Goal: Navigation & Orientation: Find specific page/section

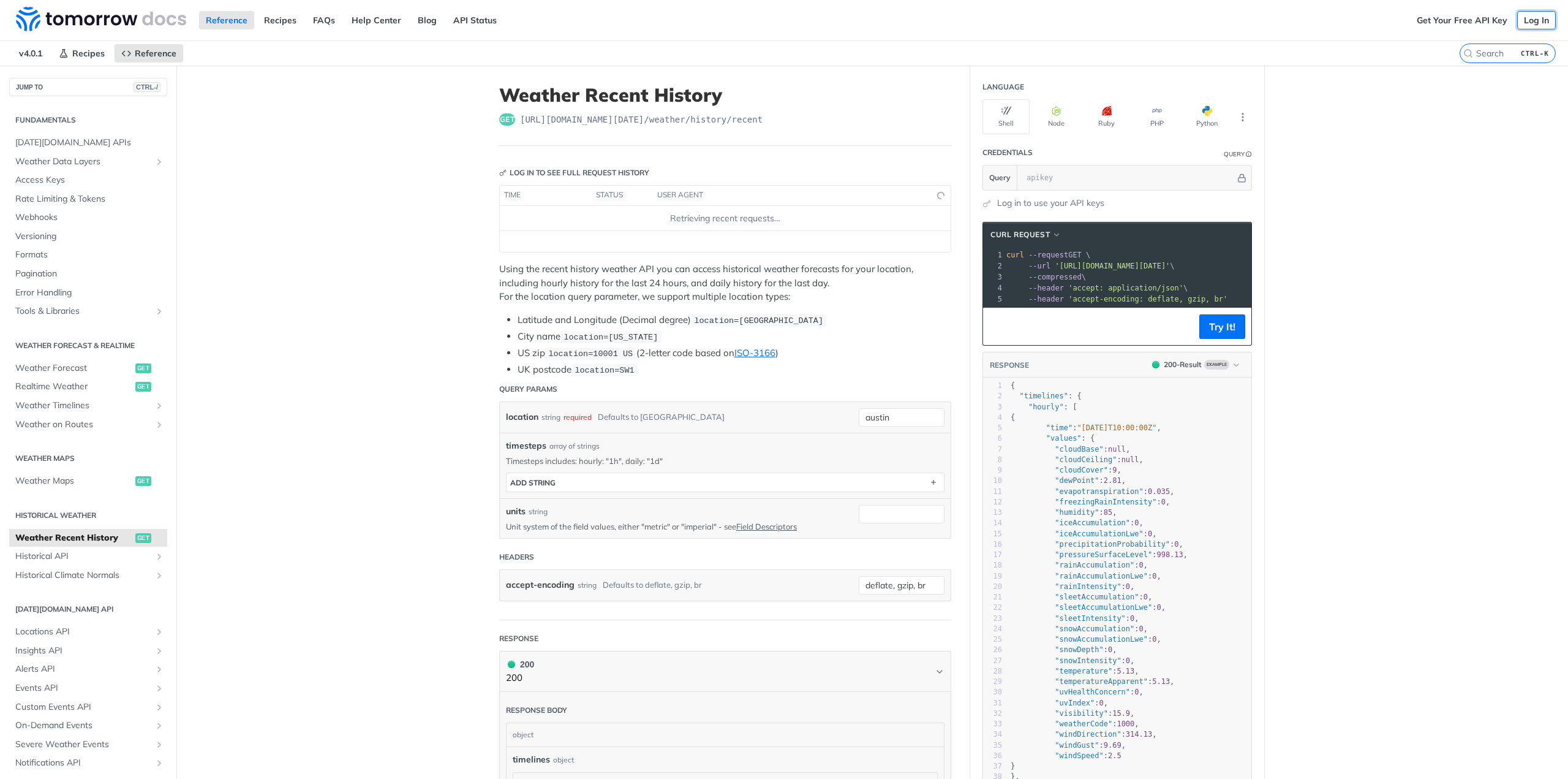
click at [1531, 23] on link "Log In" at bounding box center [1537, 20] width 39 height 19
click at [1435, 23] on link "Get Your Free API Key" at bounding box center [1462, 20] width 104 height 19
click at [147, 27] on img at bounding box center [101, 19] width 170 height 24
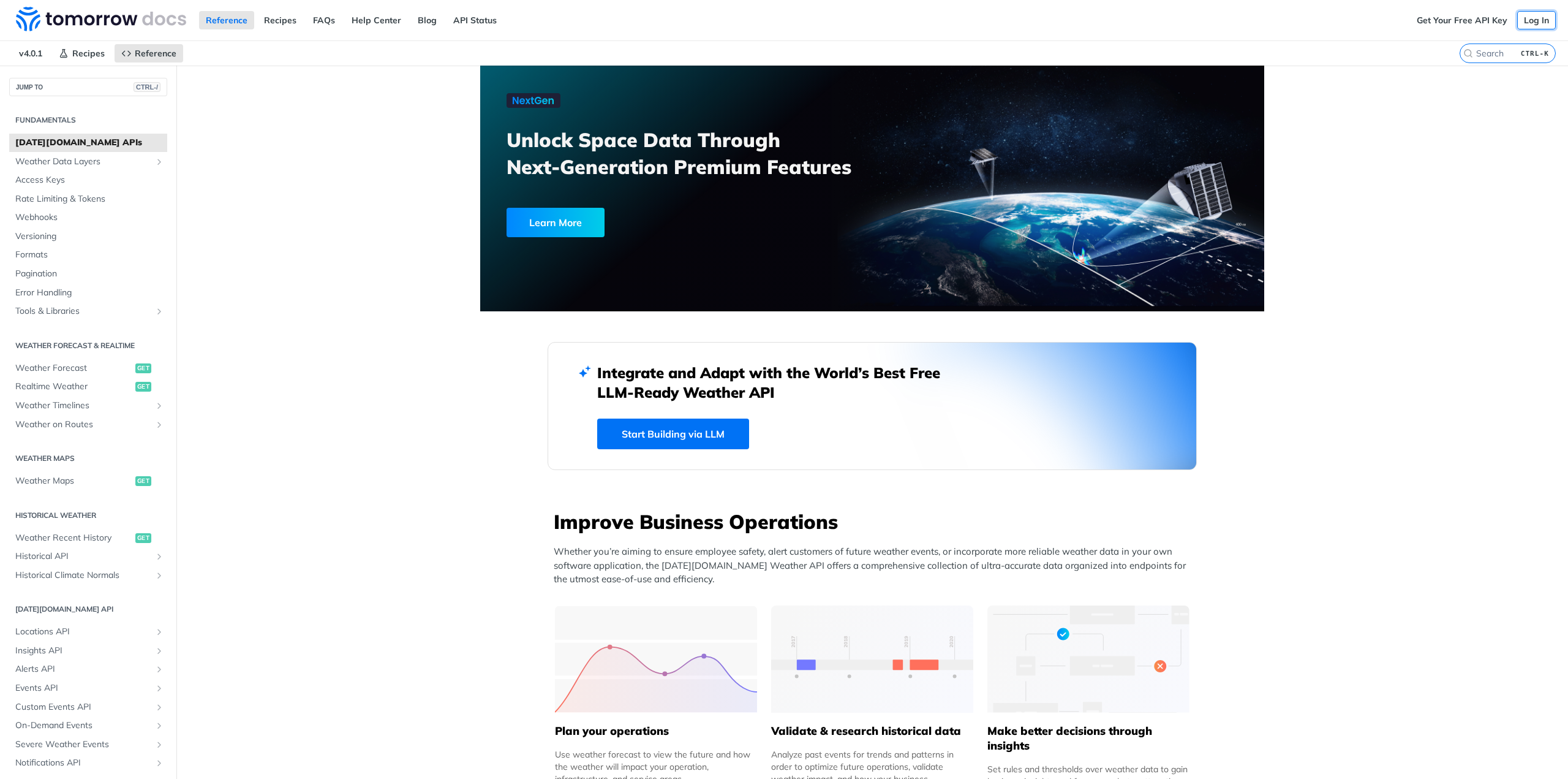
click at [1530, 19] on link "Log In" at bounding box center [1537, 20] width 39 height 19
click at [476, 11] on link "API Status" at bounding box center [475, 20] width 57 height 19
